Goal: Task Accomplishment & Management: Manage account settings

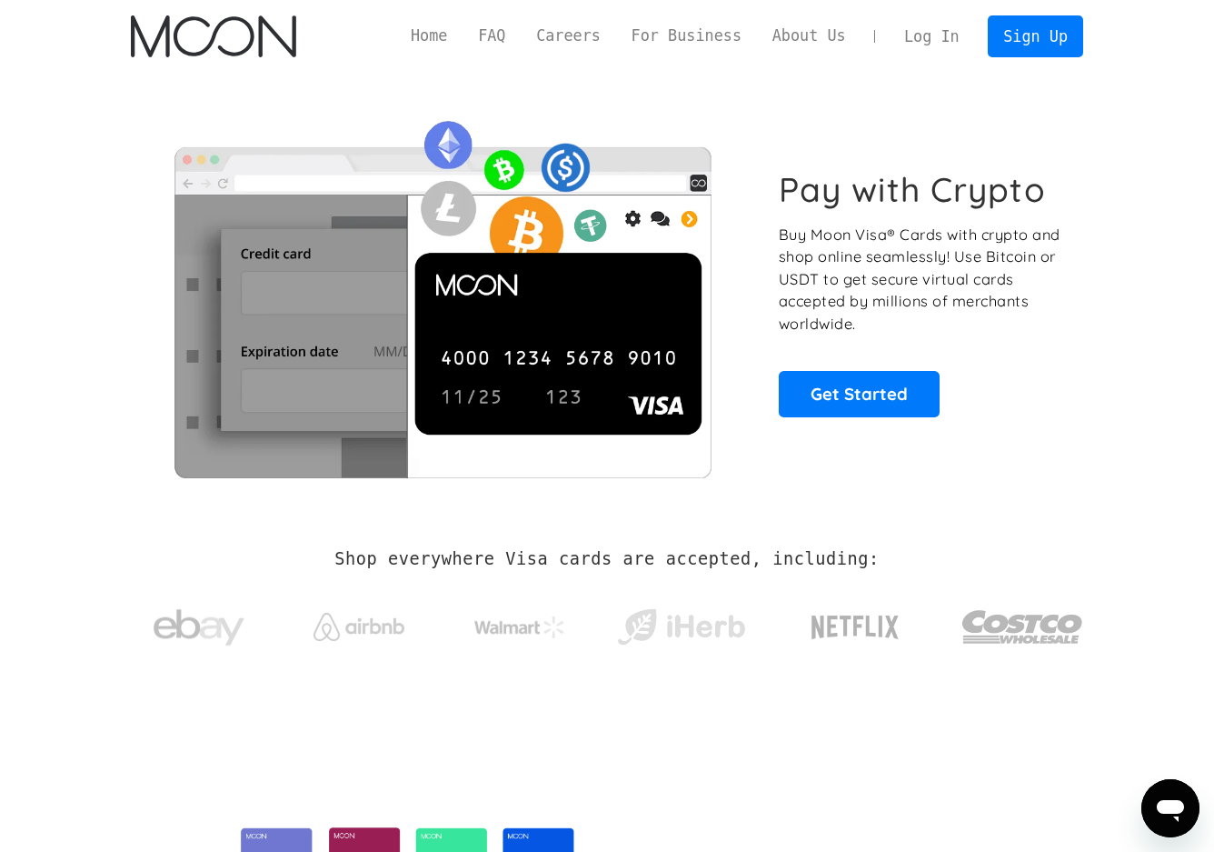
click at [923, 33] on link "Log In" at bounding box center [931, 36] width 85 height 40
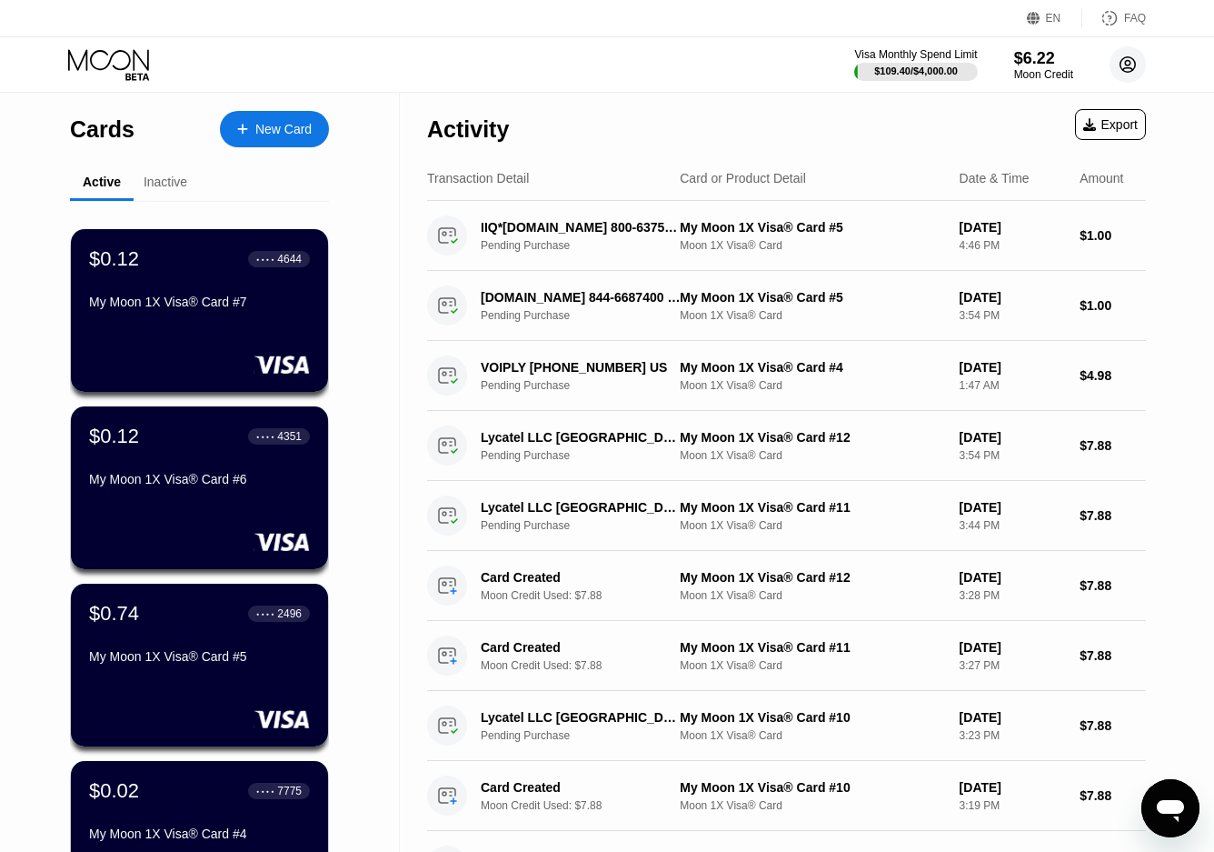
click at [1125, 65] on icon at bounding box center [1129, 65] width 10 height 10
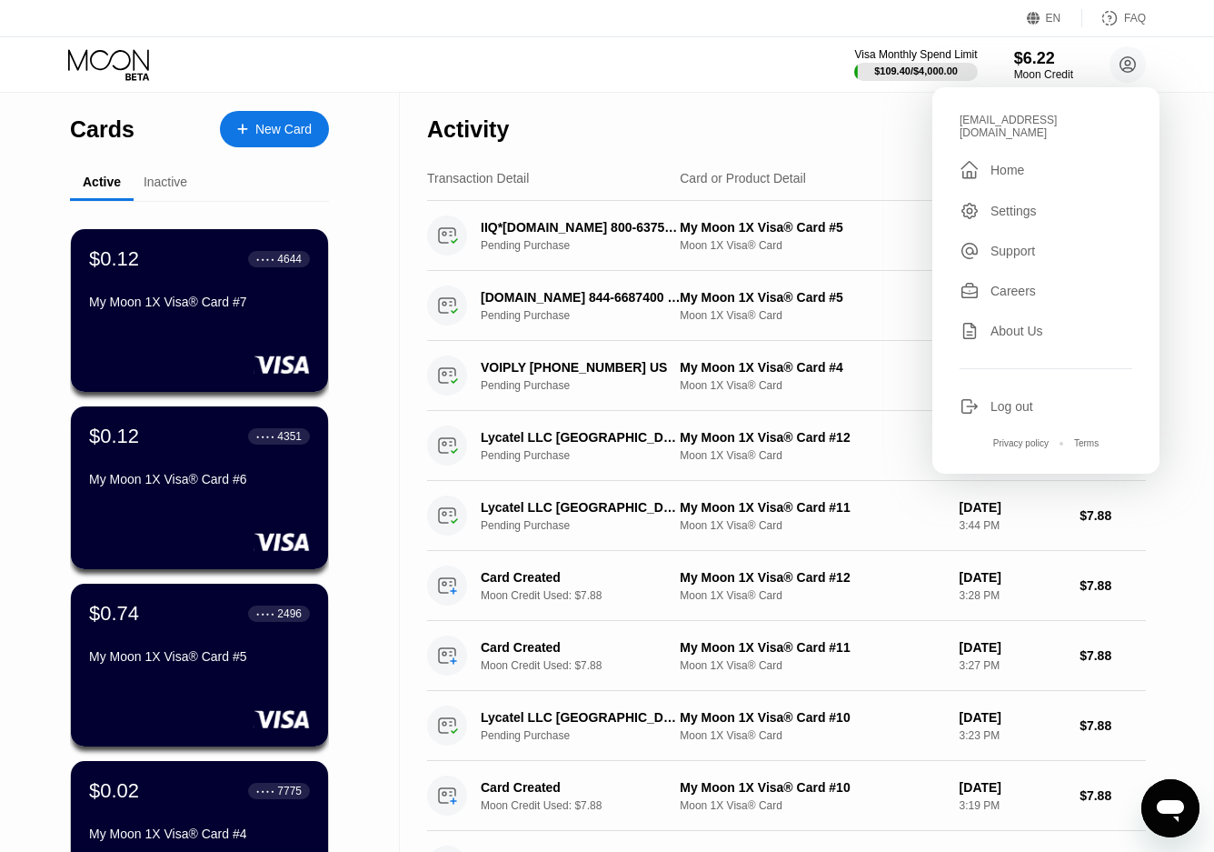
click at [156, 185] on div "Inactive" at bounding box center [166, 182] width 44 height 15
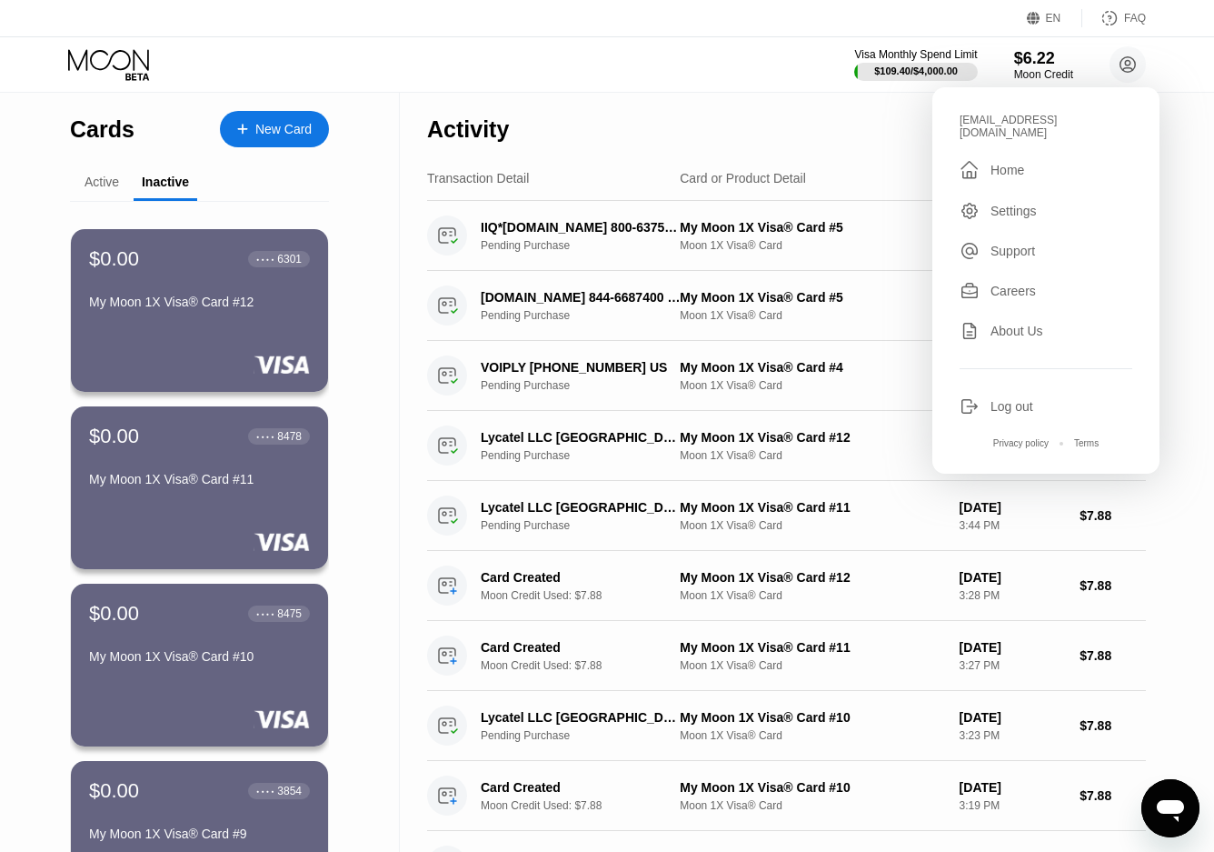
click at [106, 182] on div "Active" at bounding box center [102, 182] width 35 height 15
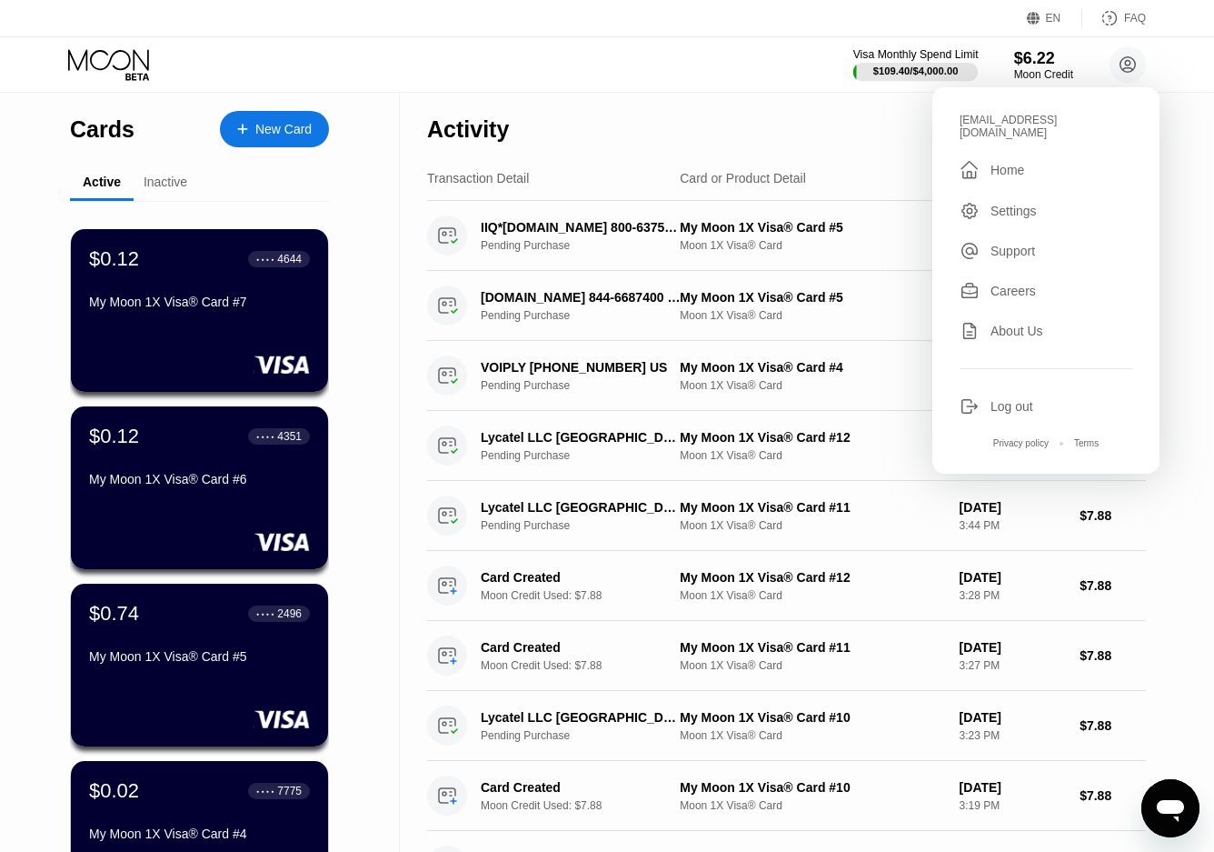
click at [899, 61] on div "$109.40 / $4,000.00" at bounding box center [916, 71] width 125 height 20
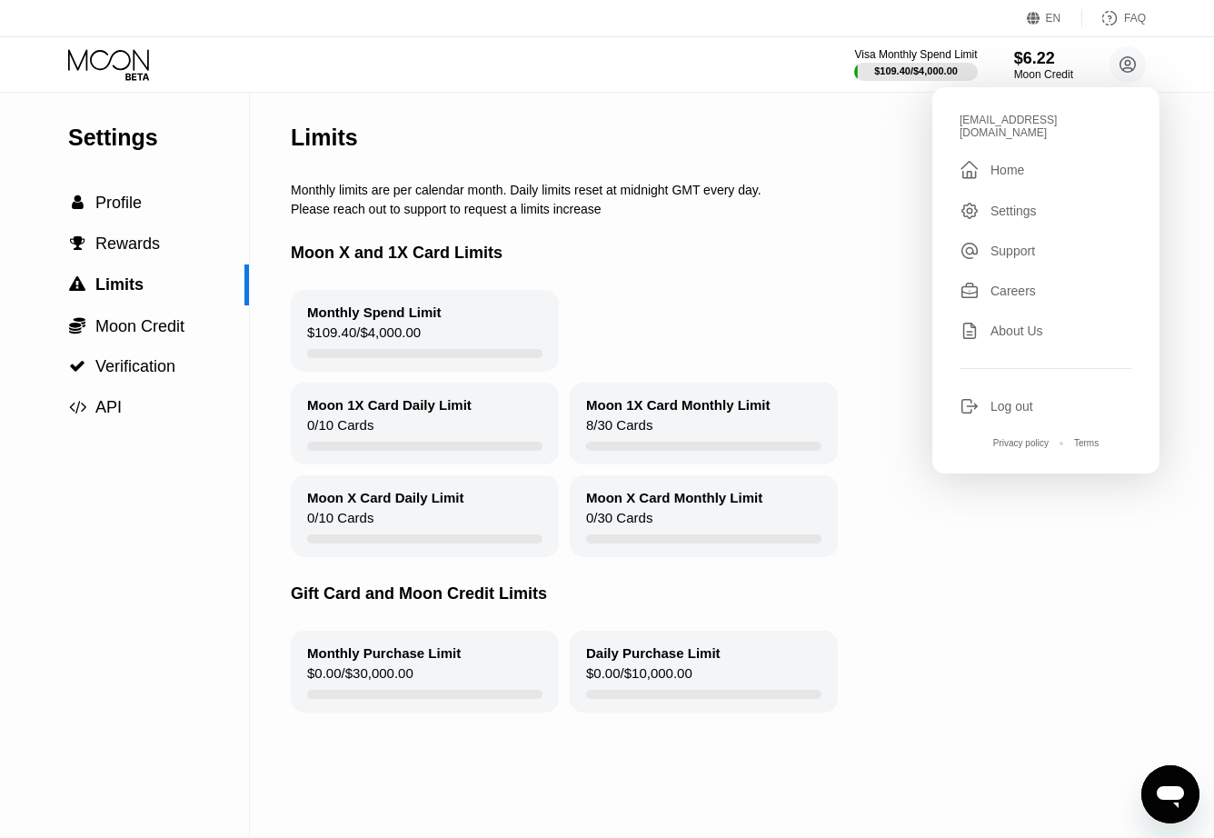
click at [809, 49] on div "Visa Monthly Spend Limit $109.40 / $4,000.00 $6.22 Moon Credit royalty4826@prot…" at bounding box center [607, 64] width 1214 height 55
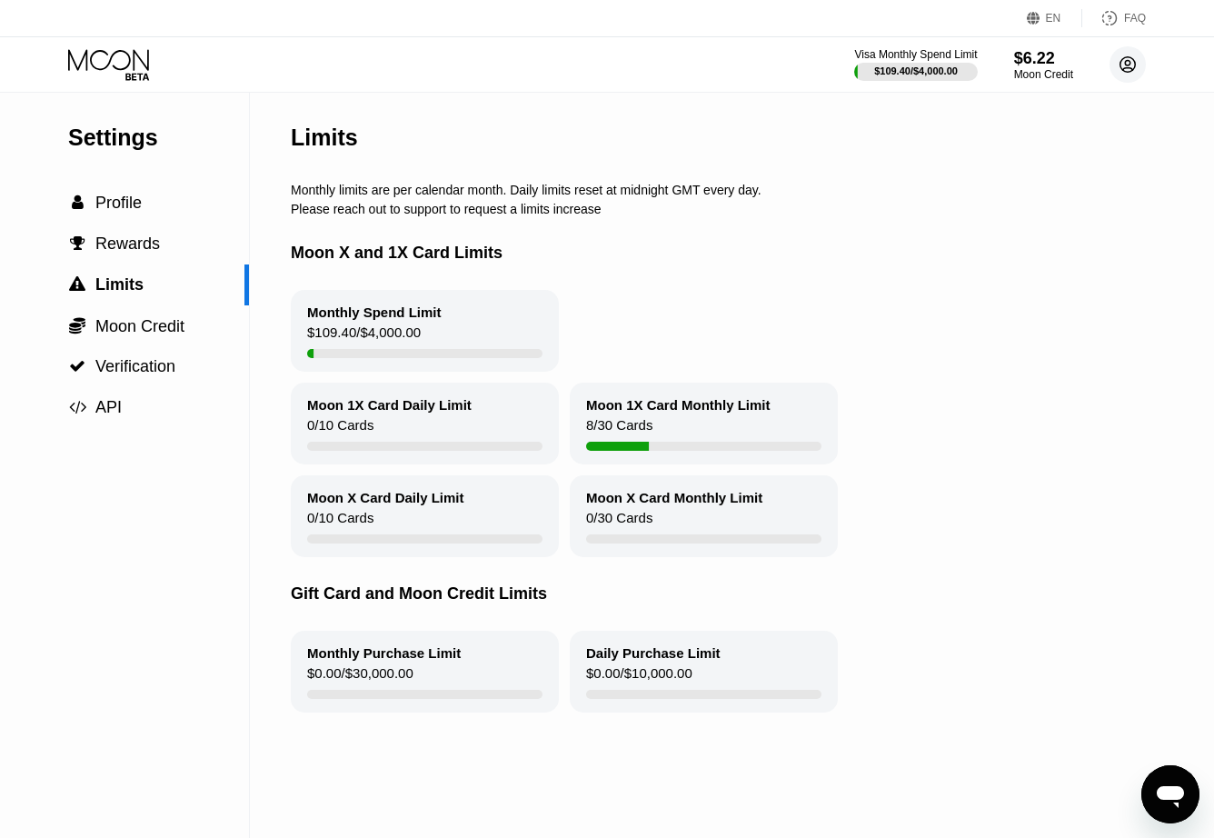
click at [1128, 65] on icon at bounding box center [1129, 65] width 10 height 10
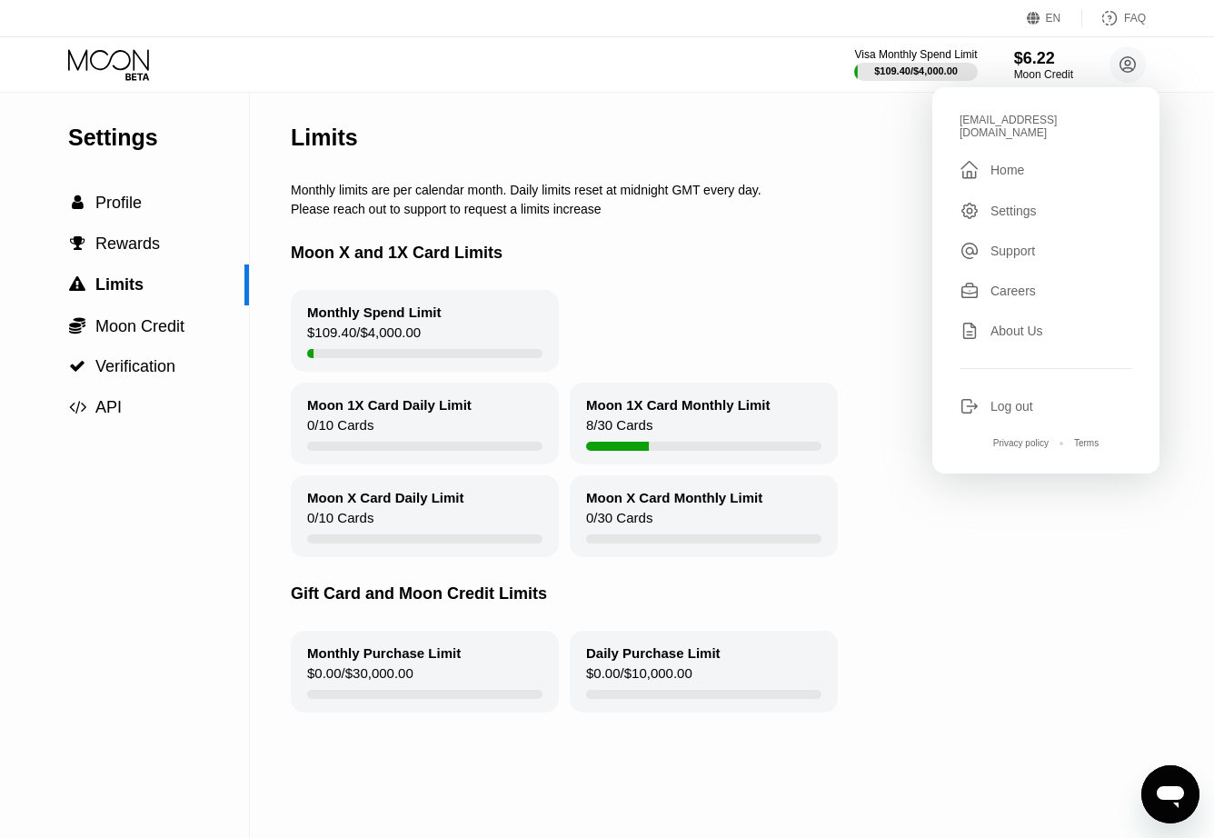
click at [315, 74] on div "Visa Monthly Spend Limit $109.40 / $4,000.00 $6.22 Moon Credit royalty4826@prot…" at bounding box center [607, 64] width 1214 height 55
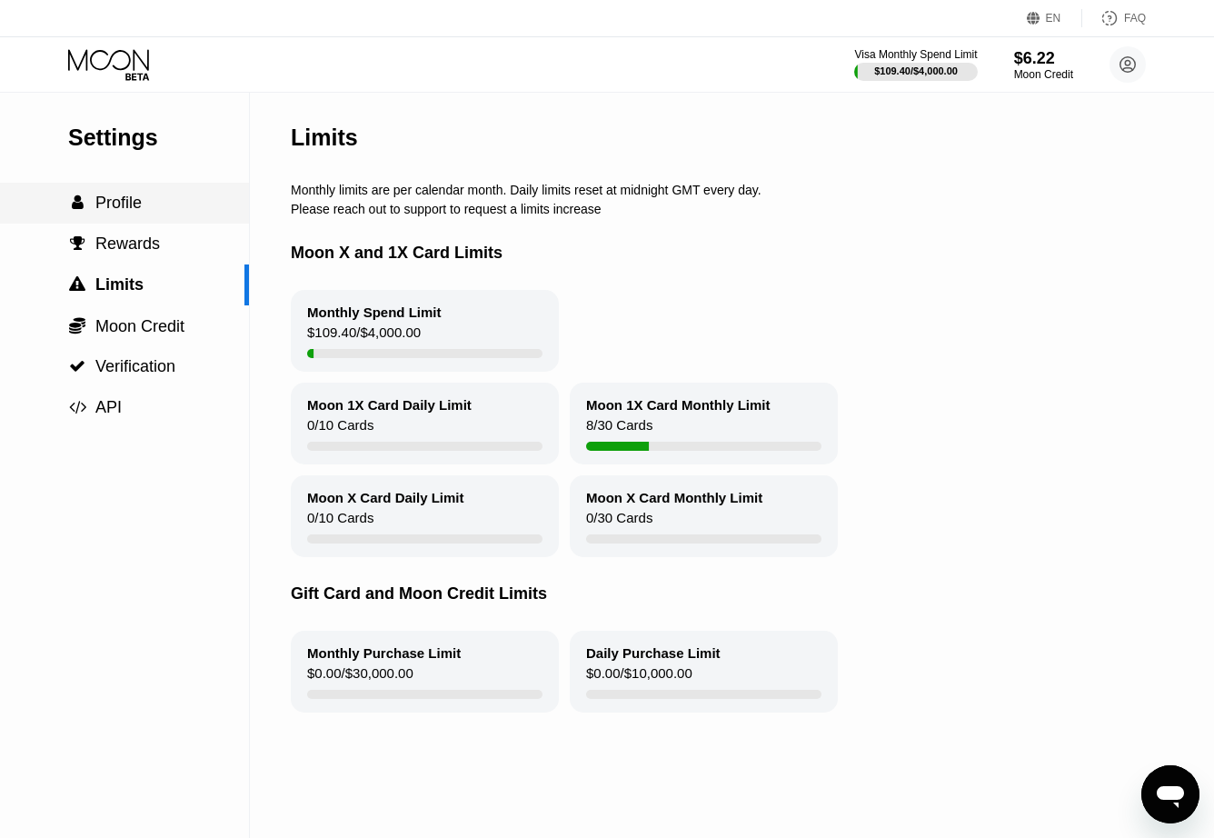
click at [127, 210] on span "Profile" at bounding box center [118, 203] width 46 height 18
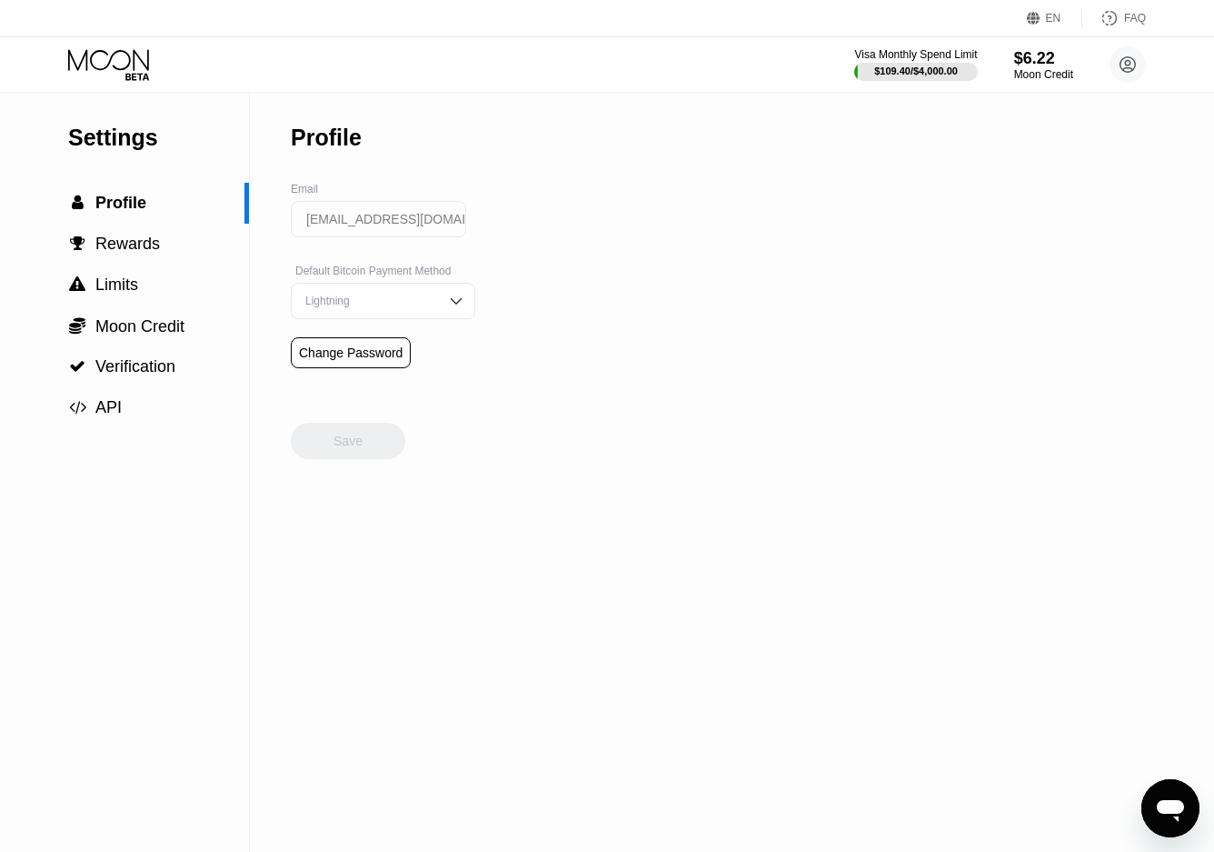
click at [127, 63] on icon at bounding box center [110, 65] width 85 height 32
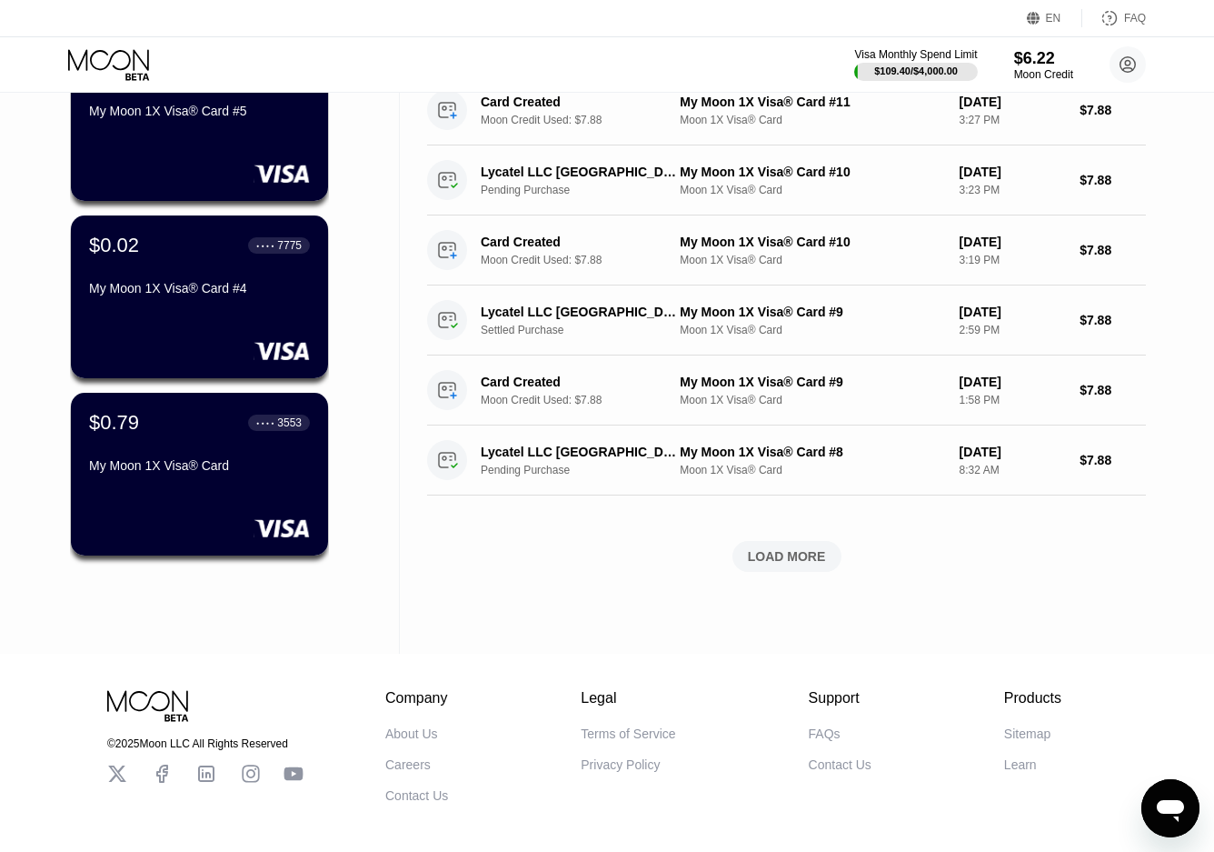
scroll to position [629, 0]
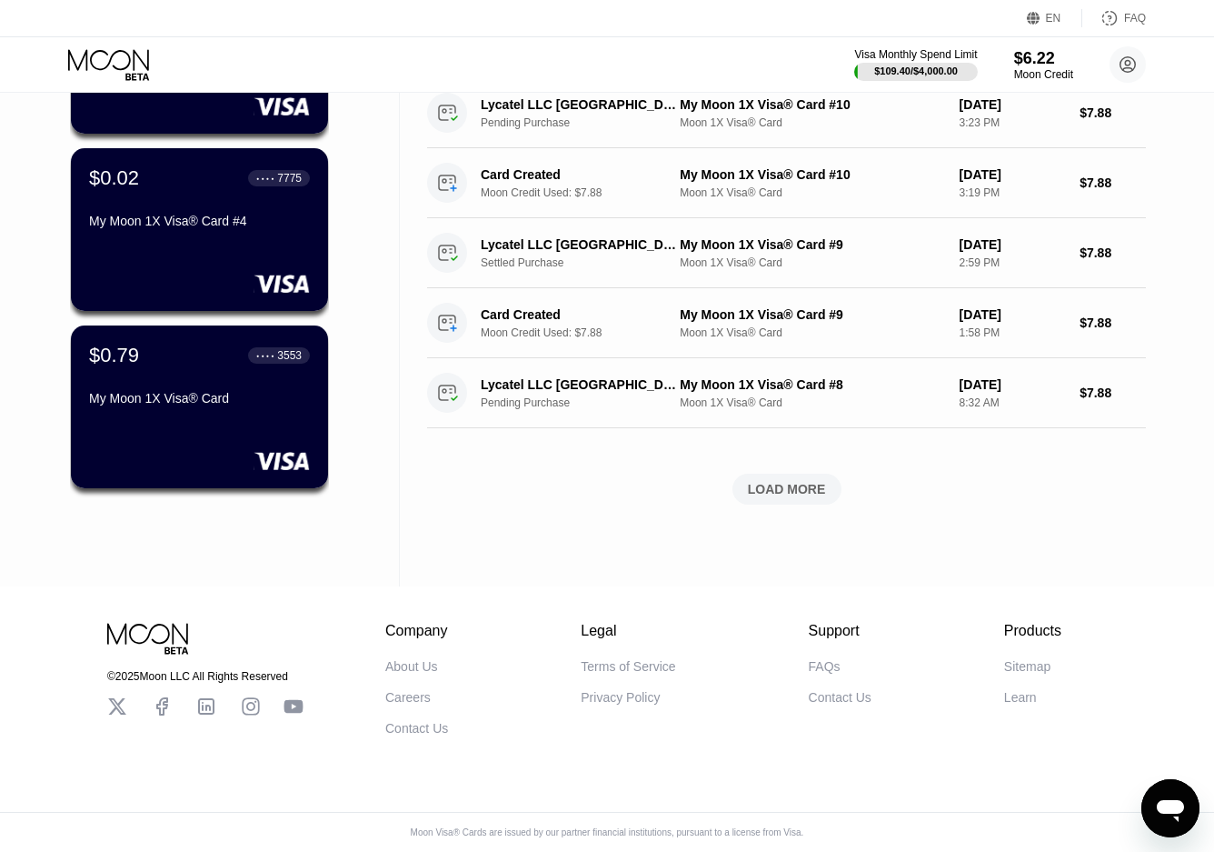
click at [781, 481] on div "LOAD MORE" at bounding box center [787, 489] width 78 height 16
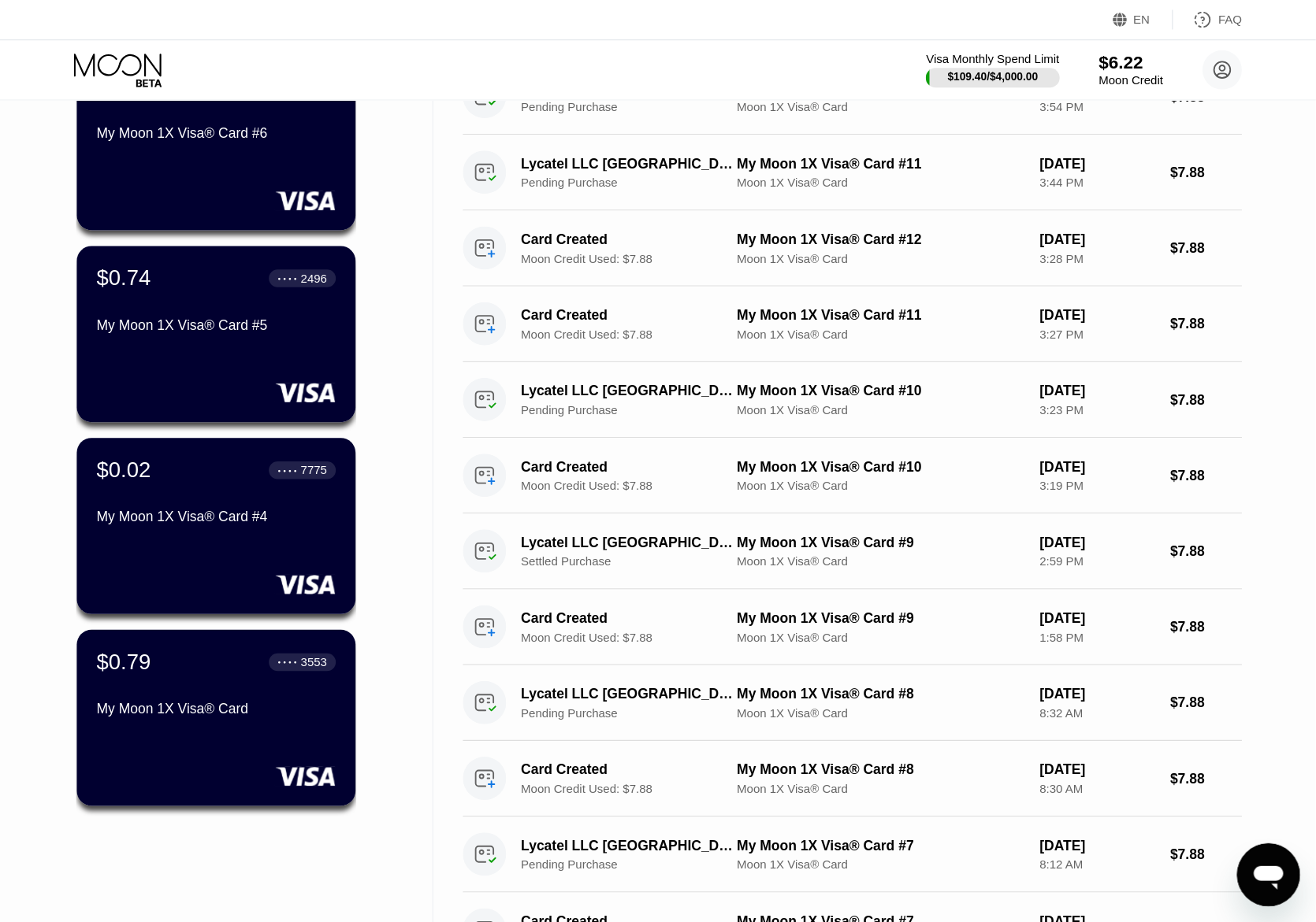
scroll to position [0, 0]
